Goal: Task Accomplishment & Management: Use online tool/utility

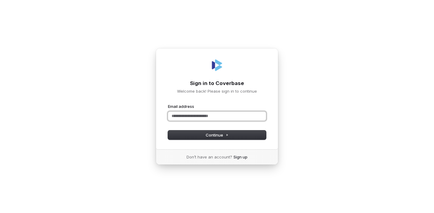
click at [192, 117] on input "Email address" at bounding box center [217, 116] width 98 height 9
click at [203, 130] on form "**********" at bounding box center [217, 122] width 98 height 36
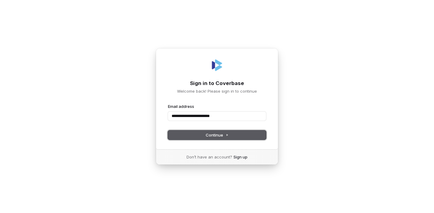
click at [205, 132] on button "Continue" at bounding box center [217, 135] width 98 height 9
type input "**********"
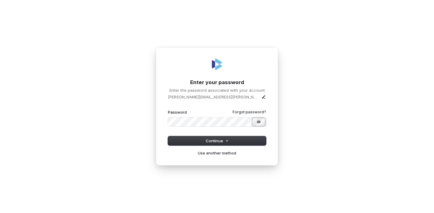
click at [263, 122] on button "Show password" at bounding box center [259, 121] width 12 height 7
click at [251, 140] on button "Continue" at bounding box center [217, 140] width 98 height 9
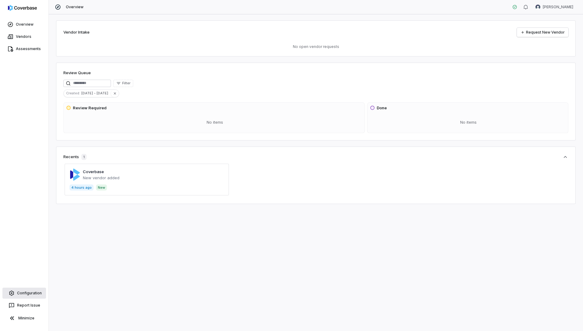
click at [26, 213] on span "Configuration" at bounding box center [29, 292] width 25 height 5
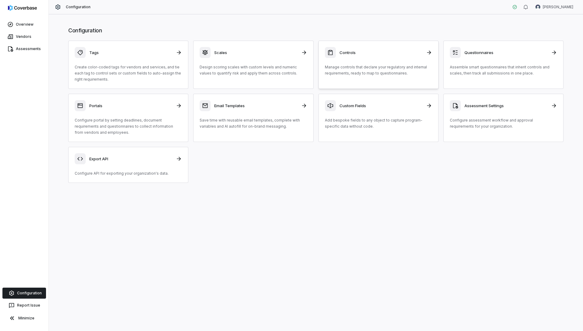
click at [352, 53] on h3 "Controls" at bounding box center [381, 52] width 83 height 5
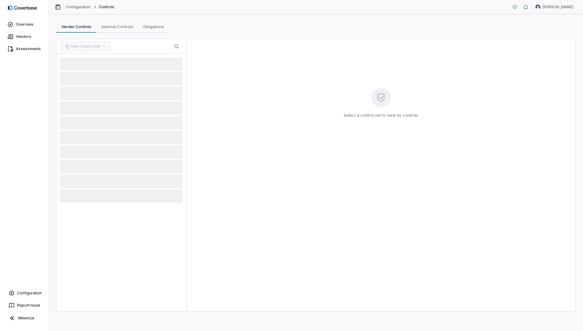
click at [113, 203] on div at bounding box center [121, 182] width 130 height 257
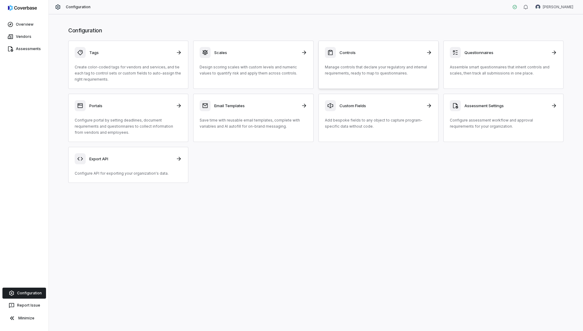
click at [329, 57] on div at bounding box center [330, 52] width 11 height 11
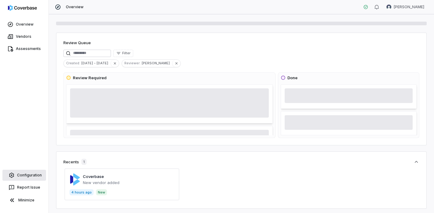
click at [35, 177] on span "Configuration" at bounding box center [29, 175] width 25 height 5
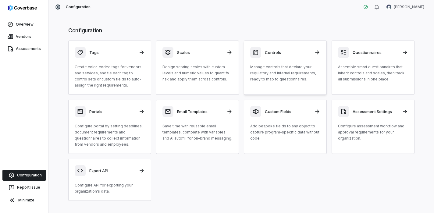
scroll to position [2, 0]
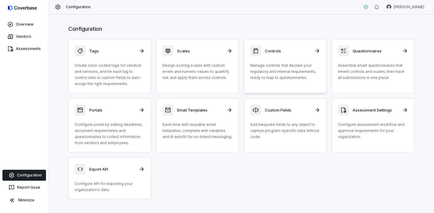
click at [279, 50] on h3 "Controls" at bounding box center [288, 50] width 46 height 5
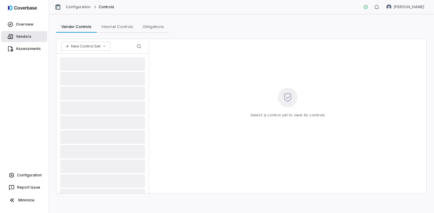
click at [17, 35] on span "Vendors" at bounding box center [24, 36] width 16 height 5
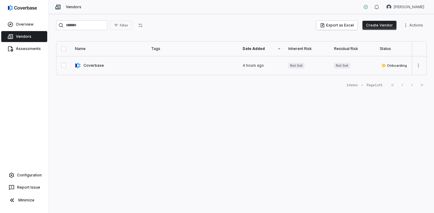
click at [90, 65] on link at bounding box center [109, 65] width 76 height 19
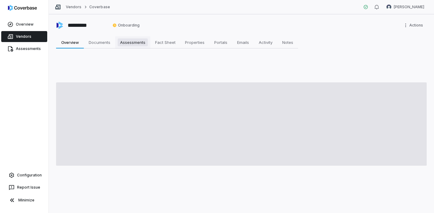
click at [130, 45] on span "Assessments" at bounding box center [133, 42] width 30 height 8
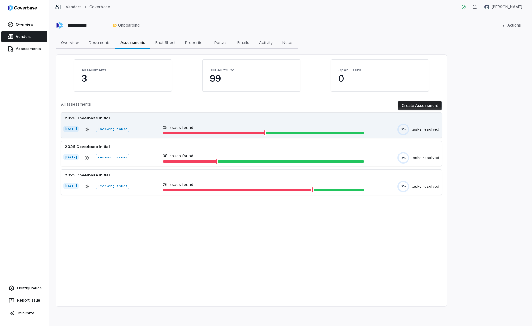
click at [120, 131] on span "Reviewing issues" at bounding box center [112, 129] width 33 height 6
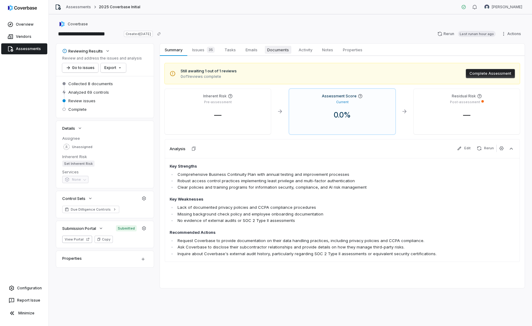
click at [279, 48] on span "Documents" at bounding box center [278, 50] width 27 height 8
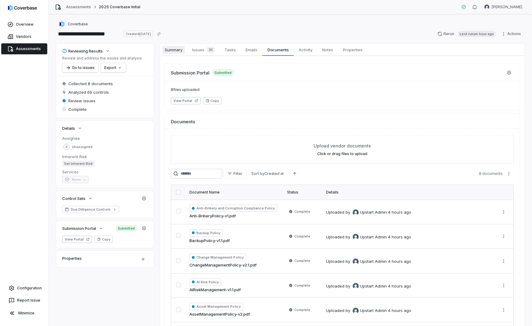
click at [164, 48] on span "Summary" at bounding box center [173, 50] width 23 height 8
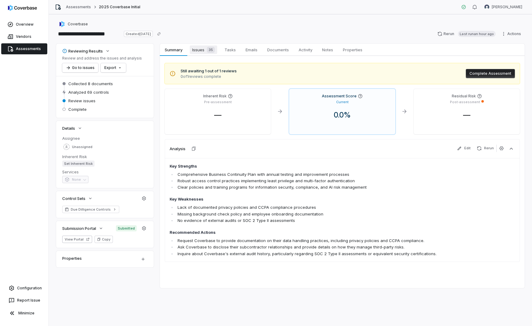
click at [202, 48] on span "Issues 35" at bounding box center [203, 49] width 27 height 9
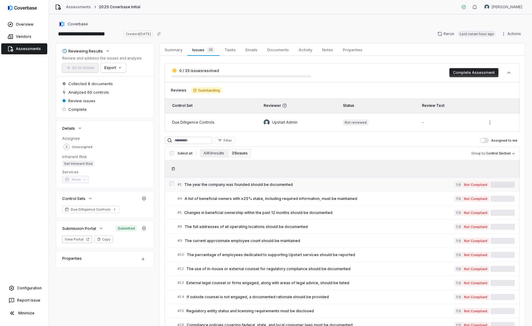
click at [213, 184] on span "The year the company was founded should be documented" at bounding box center [319, 184] width 270 height 5
click at [253, 213] on span "The percentage of employees dedicated to supporting Upstart services should be …" at bounding box center [320, 254] width 267 height 5
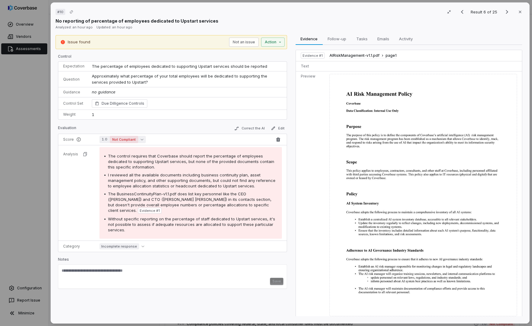
click at [134, 138] on span "Not Compliant" at bounding box center [124, 139] width 28 height 7
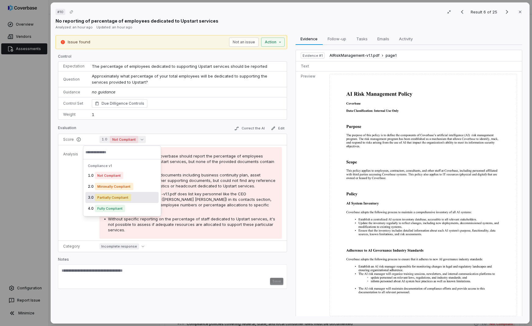
click at [124, 197] on span "Partially Compliant" at bounding box center [113, 197] width 36 height 7
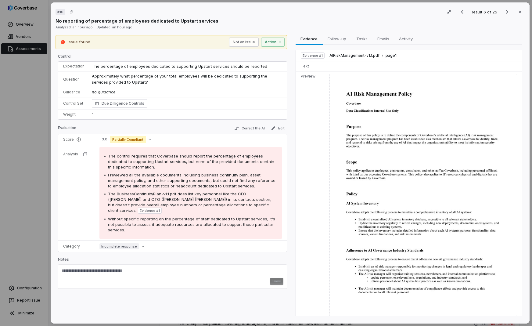
click at [273, 213] on div "Save" at bounding box center [173, 280] width 222 height 7
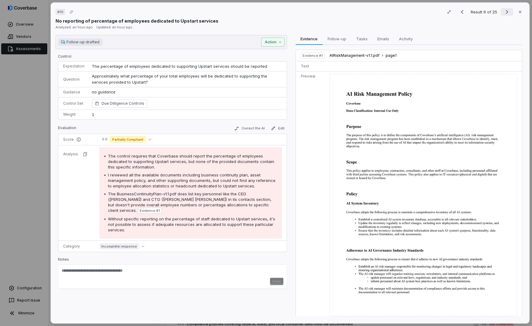
click at [434, 11] on icon "Next result" at bounding box center [506, 11] width 7 height 7
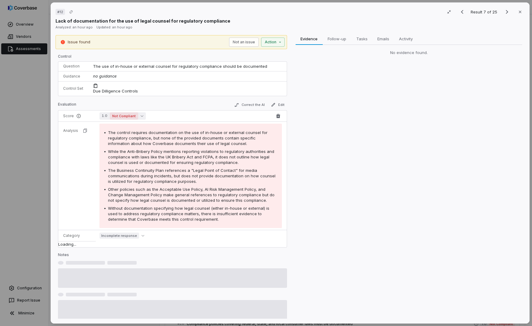
click at [115, 117] on span "Not Compliant" at bounding box center [124, 115] width 28 height 7
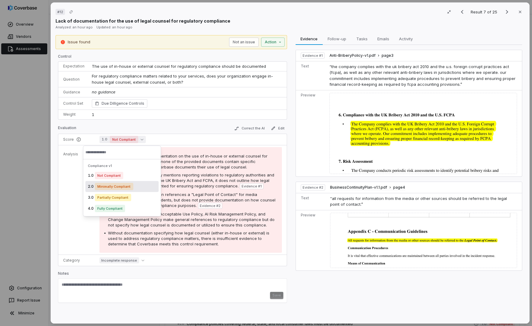
drag, startPoint x: 119, startPoint y: 187, endPoint x: 138, endPoint y: 177, distance: 21.4
click at [119, 187] on span "Minimally Compliant" at bounding box center [114, 186] width 38 height 7
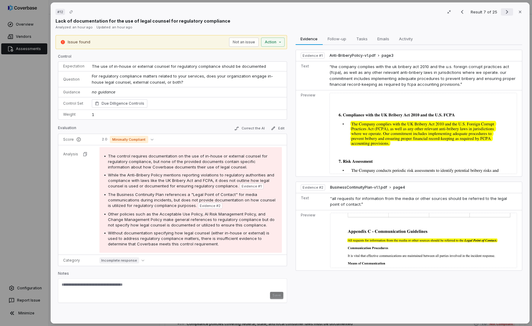
click at [434, 13] on icon "Next result" at bounding box center [506, 11] width 7 height 7
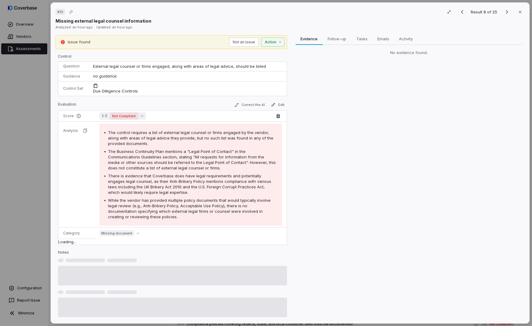
click at [128, 116] on span "Not Compliant" at bounding box center [124, 115] width 28 height 7
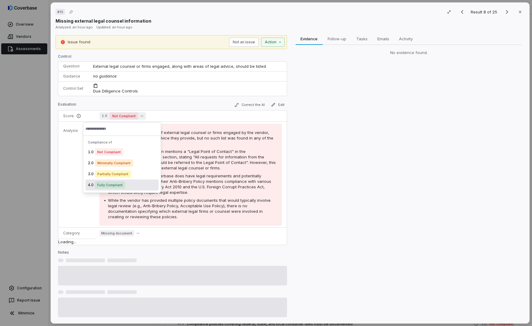
click at [114, 186] on span "Fully Compliant" at bounding box center [110, 184] width 30 height 7
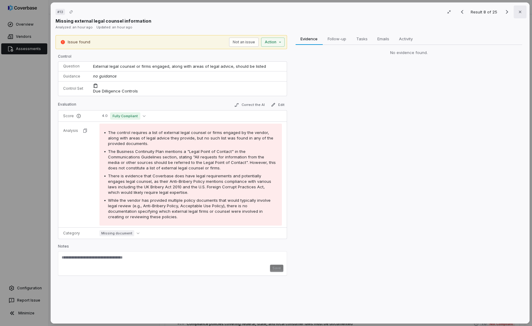
click at [434, 13] on icon "button" at bounding box center [519, 11] width 5 height 5
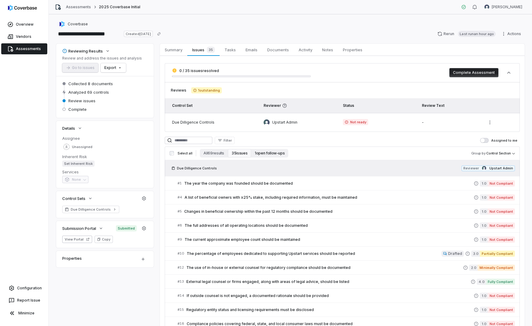
click at [266, 149] on button "1 open follow-ups" at bounding box center [269, 153] width 37 height 9
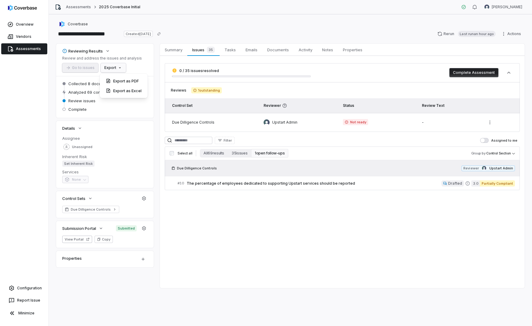
click at [113, 67] on html "**********" at bounding box center [266, 163] width 532 height 326
click at [249, 49] on html "**********" at bounding box center [266, 163] width 532 height 326
click at [269, 154] on button "1 open follow-ups" at bounding box center [269, 153] width 37 height 9
click at [189, 50] on link "Issues 35 Issues 35" at bounding box center [203, 50] width 32 height 12
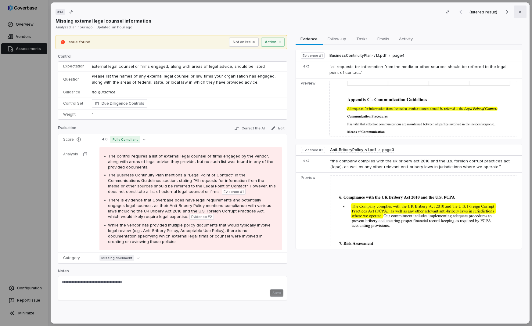
click at [434, 12] on icon "button" at bounding box center [519, 11] width 5 height 5
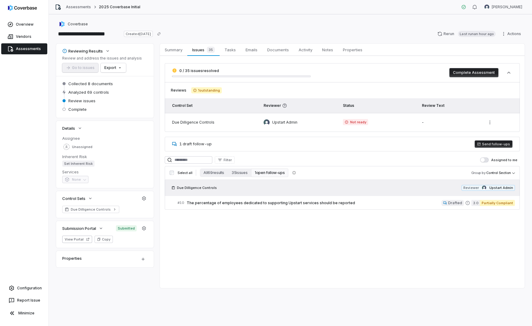
click at [29, 48] on span "Assessments" at bounding box center [28, 48] width 25 height 5
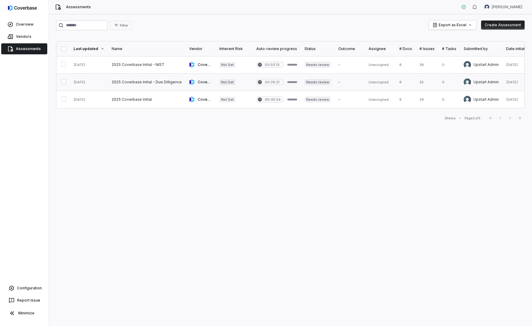
click at [150, 79] on link at bounding box center [146, 81] width 77 height 17
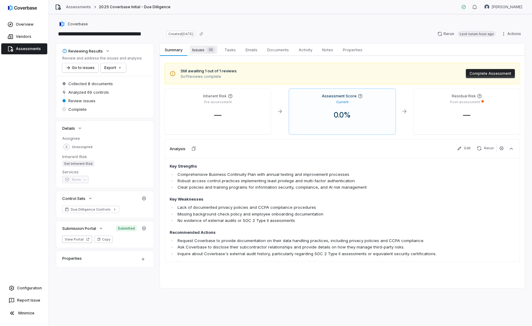
click at [202, 52] on span "Issues 35" at bounding box center [203, 49] width 27 height 9
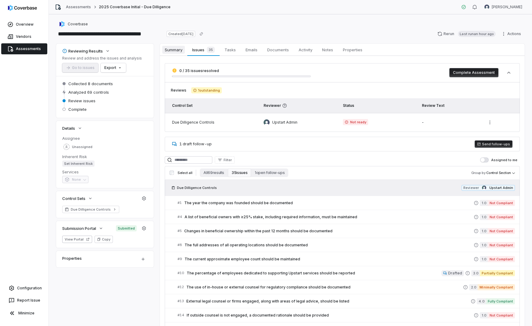
click at [176, 50] on span "Summary" at bounding box center [173, 50] width 23 height 8
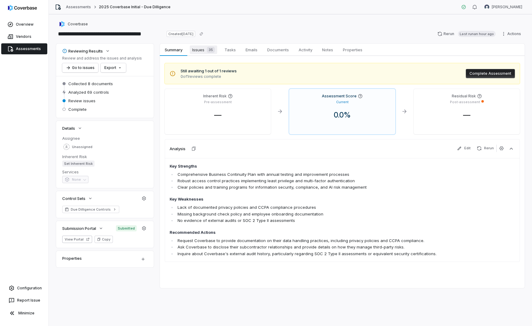
click at [207, 50] on span "35" at bounding box center [211, 50] width 8 height 6
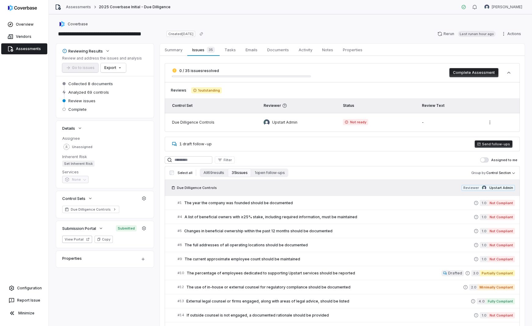
click at [487, 144] on button "Send follow-ups" at bounding box center [493, 143] width 38 height 7
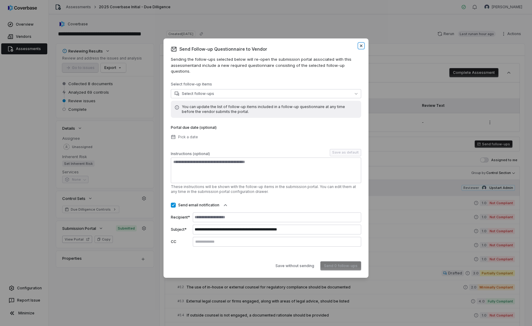
click at [361, 47] on icon "button" at bounding box center [361, 45] width 5 height 5
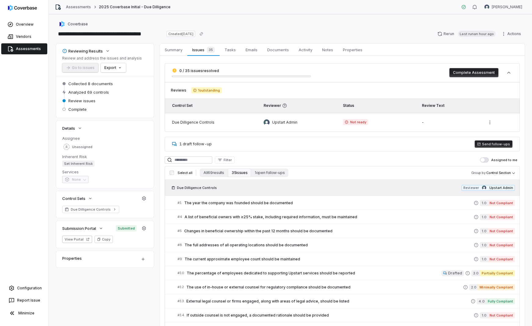
scroll to position [8, 0]
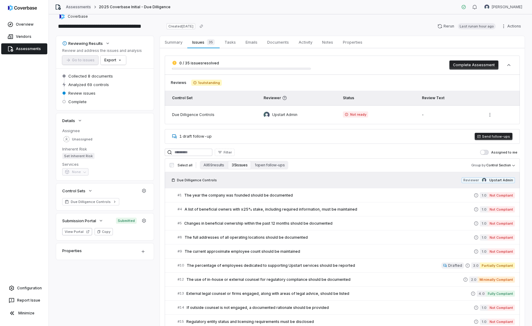
click at [82, 8] on link "Assessments" at bounding box center [78, 7] width 25 height 5
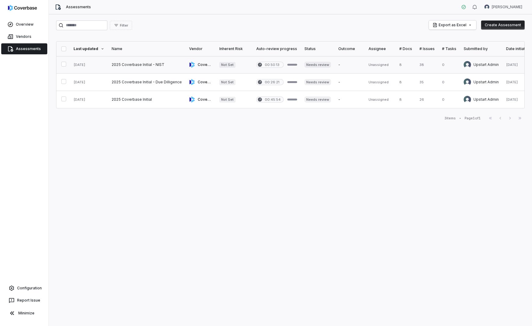
click at [155, 65] on link at bounding box center [146, 64] width 77 height 17
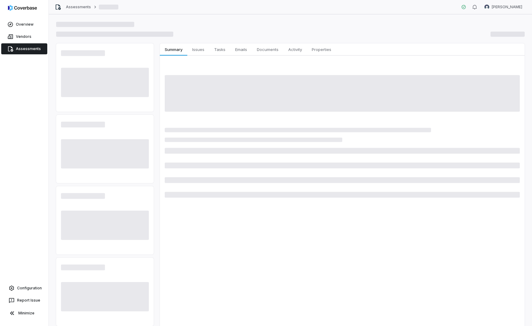
scroll to position [39, 0]
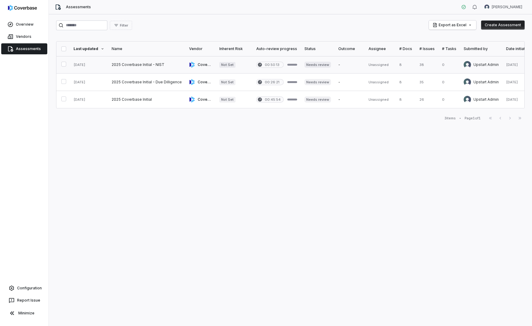
click at [141, 65] on link at bounding box center [146, 64] width 77 height 17
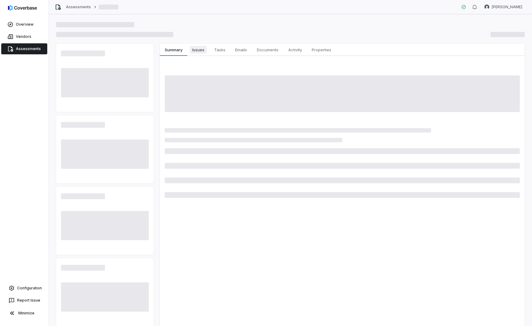
click at [196, 48] on span "Issues" at bounding box center [198, 50] width 17 height 8
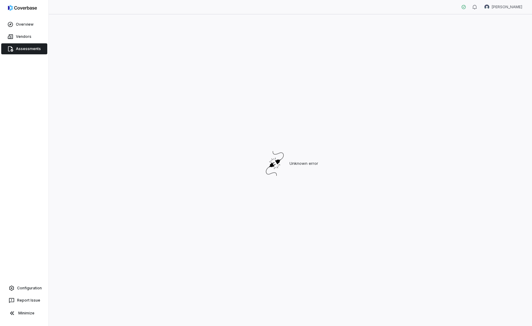
click at [314, 172] on div "Unknown error" at bounding box center [290, 163] width 468 height 286
click at [23, 47] on span "Assessments" at bounding box center [28, 48] width 25 height 5
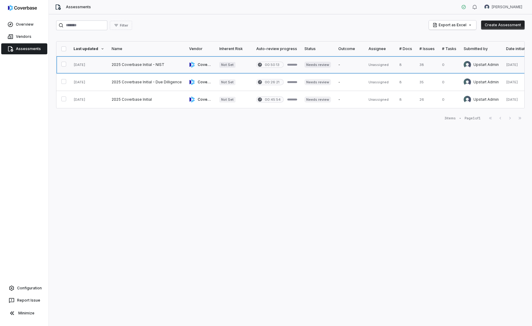
click at [137, 63] on link at bounding box center [146, 64] width 77 height 17
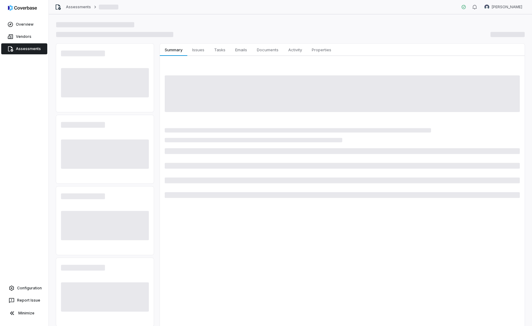
click at [137, 63] on div at bounding box center [105, 77] width 88 height 59
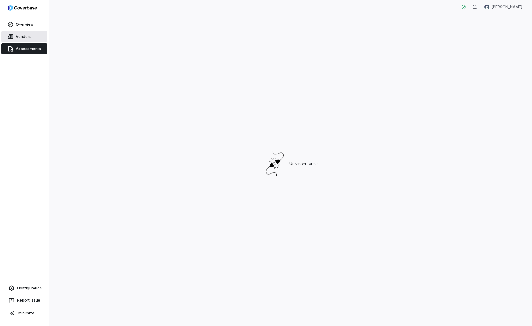
click at [27, 36] on span "Vendors" at bounding box center [24, 36] width 16 height 5
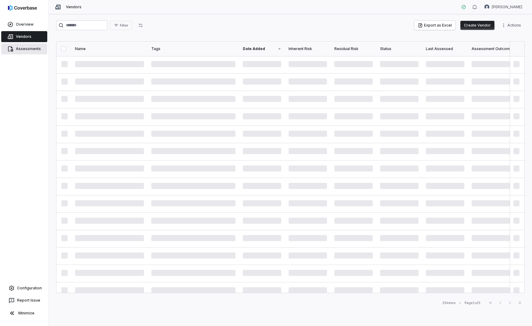
click at [25, 48] on span "Assessments" at bounding box center [28, 48] width 25 height 5
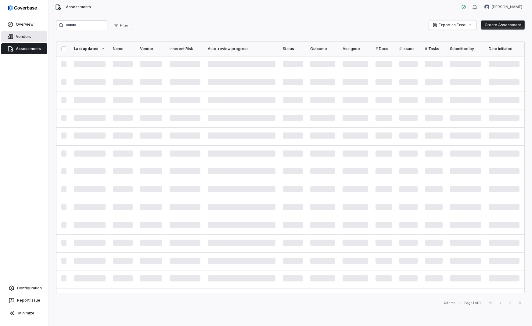
click at [39, 42] on div "Vendors" at bounding box center [24, 36] width 48 height 12
click at [32, 39] on link "Vendors" at bounding box center [24, 36] width 46 height 11
